Goal: Task Accomplishment & Management: Use online tool/utility

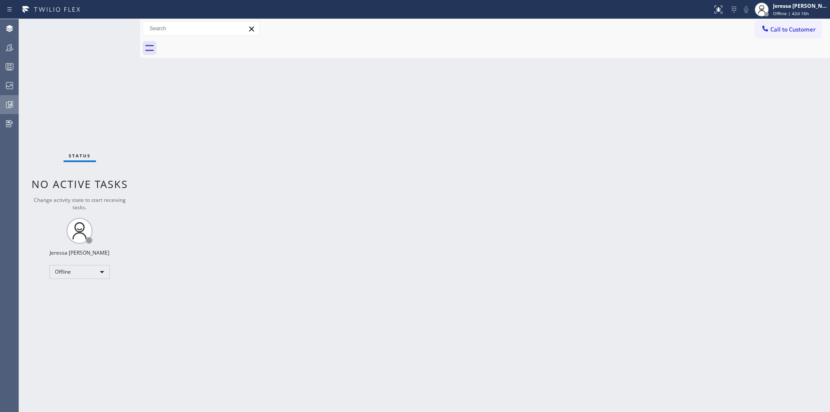
drag, startPoint x: 11, startPoint y: 97, endPoint x: 16, endPoint y: 98, distance: 4.4
click at [12, 98] on div at bounding box center [9, 104] width 19 height 17
